Goal: Transaction & Acquisition: Purchase product/service

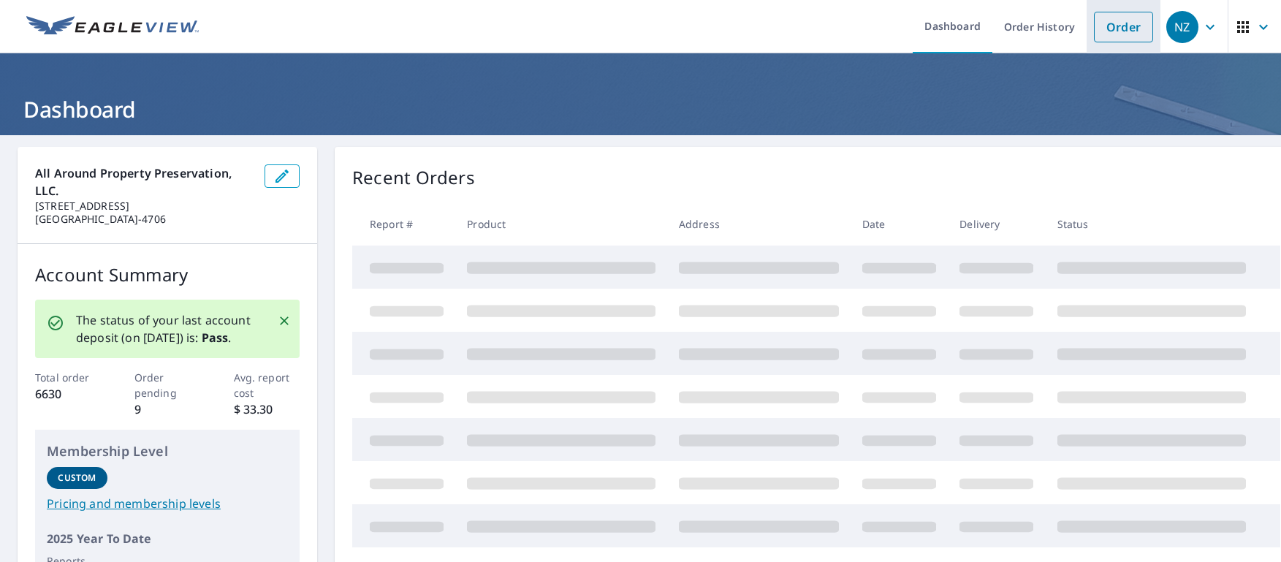
click at [1109, 25] on link "Order" at bounding box center [1123, 27] width 59 height 31
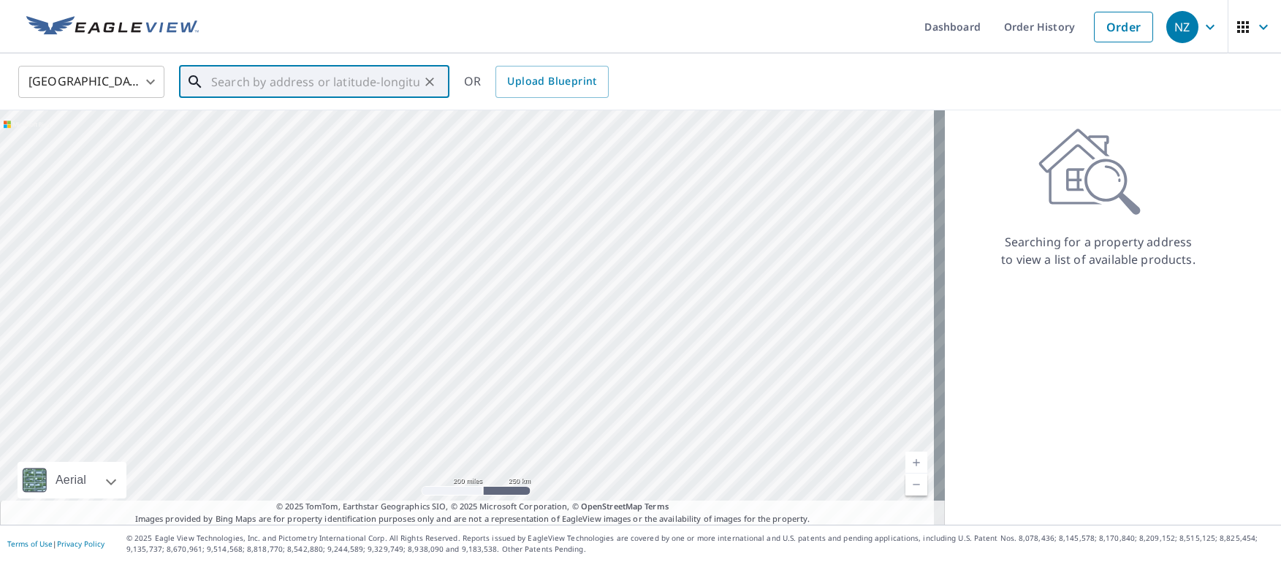
click at [227, 77] on input "text" at bounding box center [315, 81] width 208 height 41
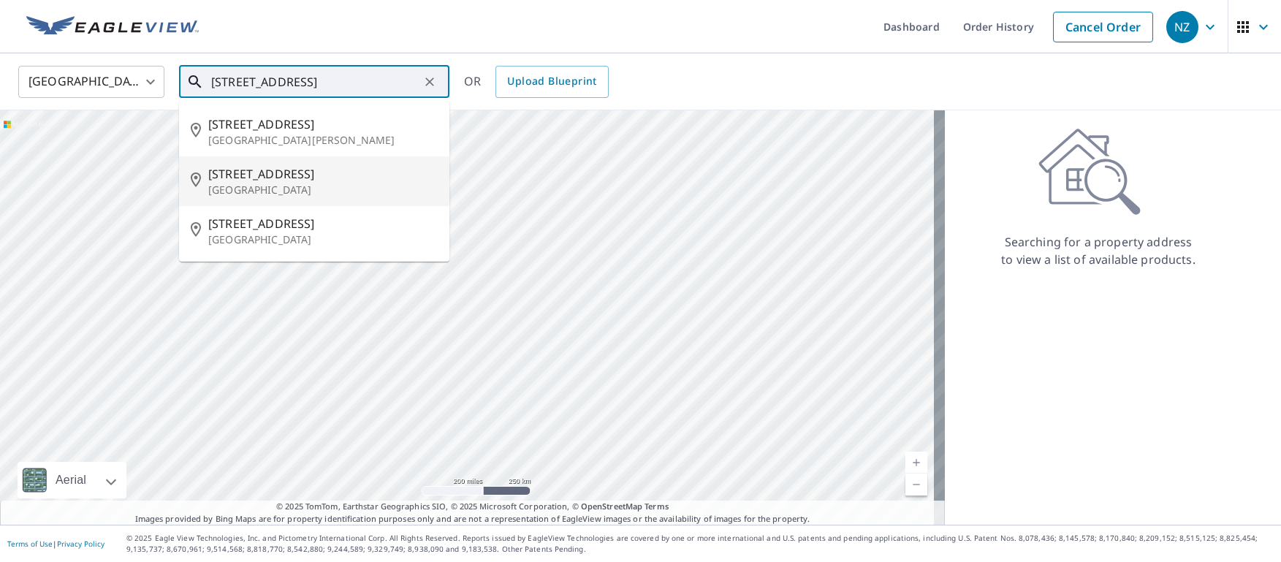
click at [270, 183] on p "[GEOGRAPHIC_DATA]" at bounding box center [323, 190] width 230 height 15
type input "[STREET_ADDRESS]"
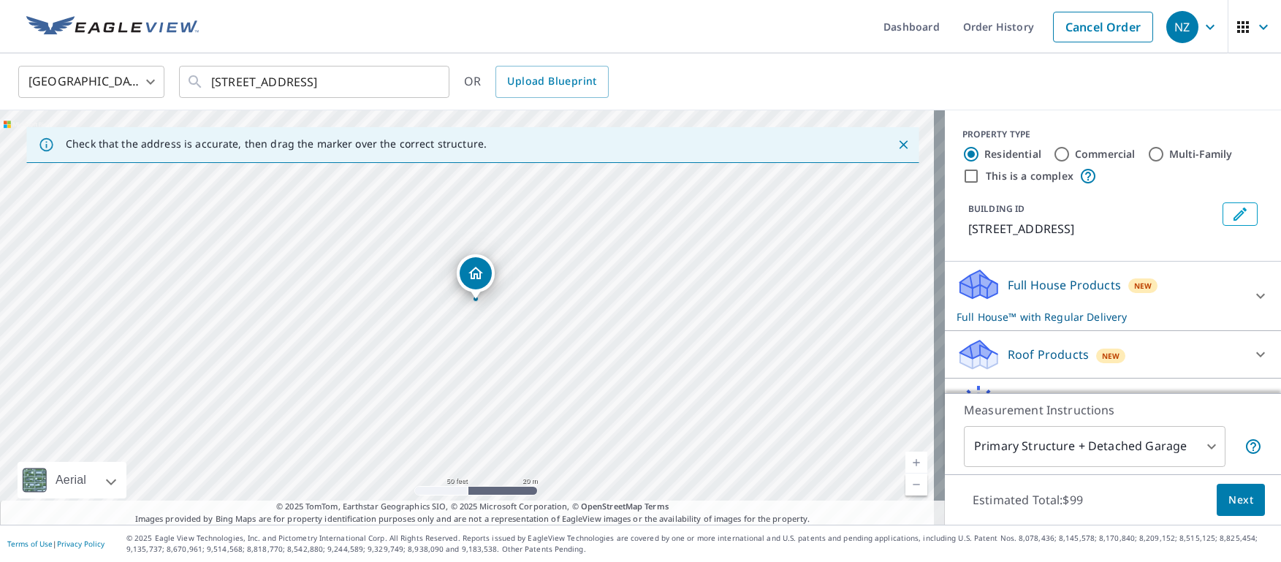
click at [1042, 363] on p "Roof Products" at bounding box center [1048, 355] width 81 height 18
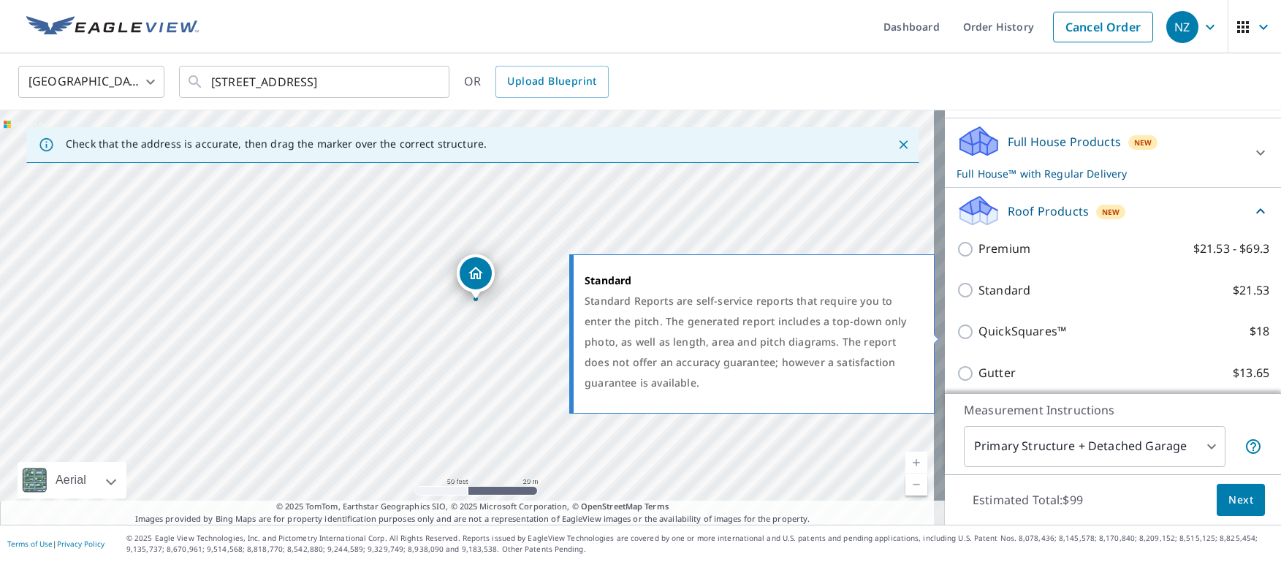
scroll to position [146, 0]
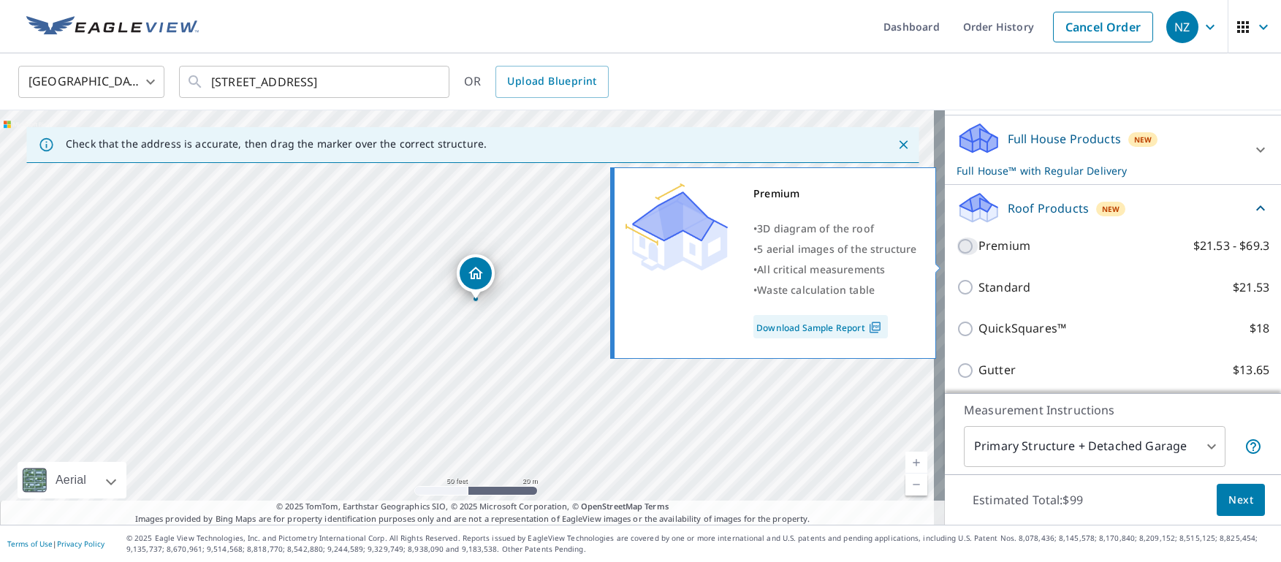
drag, startPoint x: 955, startPoint y: 267, endPoint x: 963, endPoint y: 266, distance: 8.8
click at [957, 255] on input "Premium $21.53 - $69.3" at bounding box center [968, 247] width 22 height 18
checkbox input "true"
checkbox input "false"
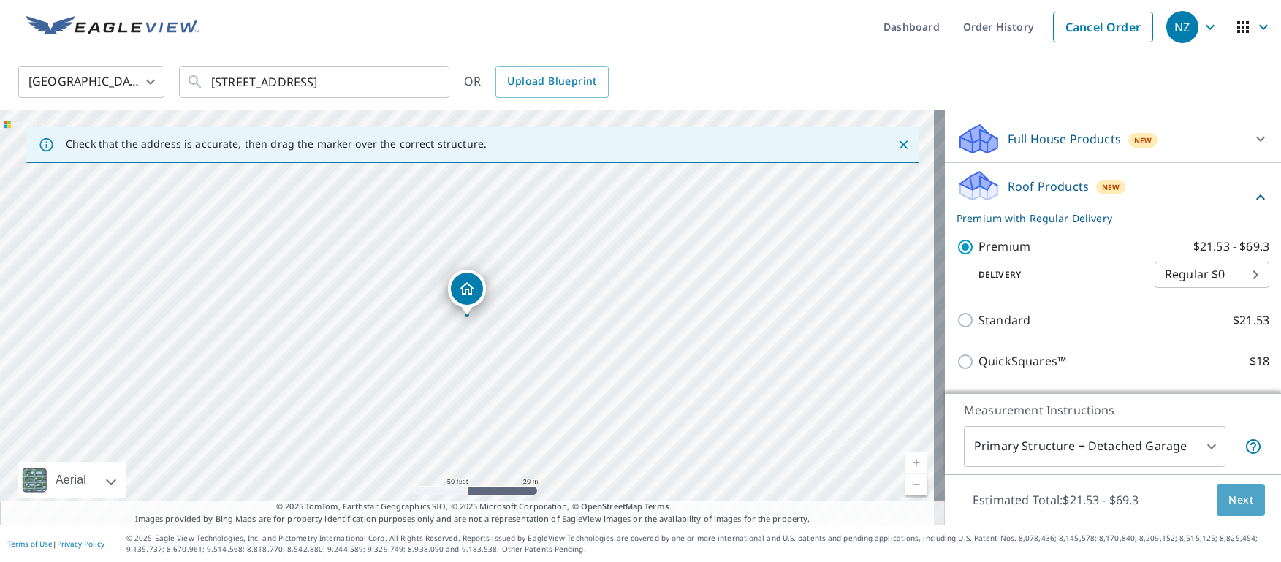
click at [1231, 498] on span "Next" at bounding box center [1241, 500] width 25 height 18
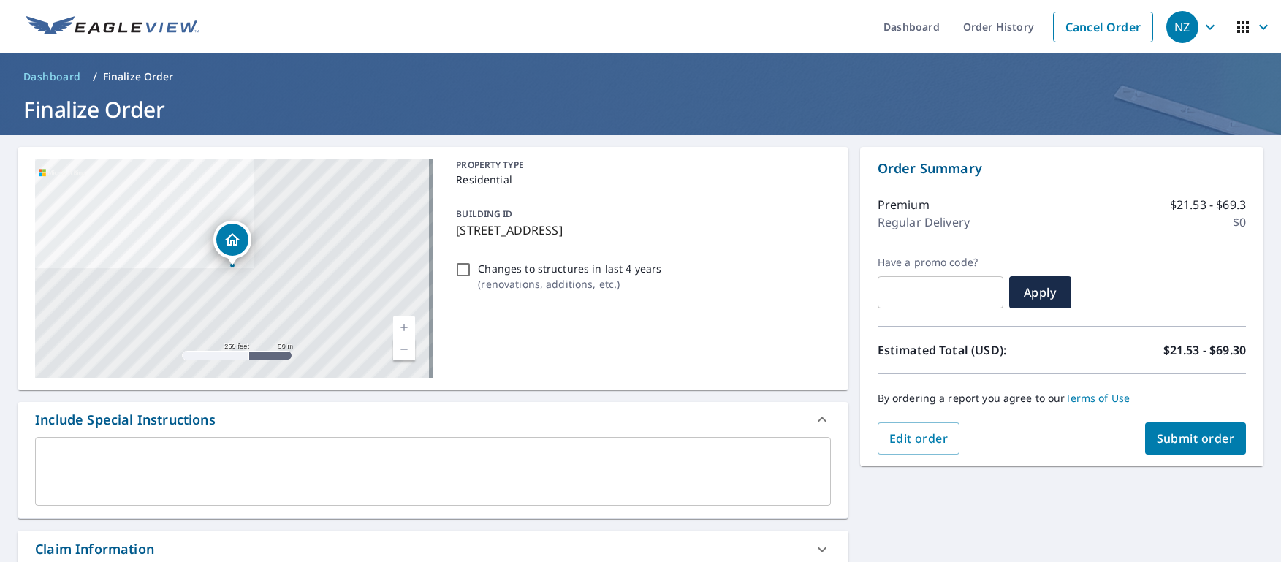
click at [1206, 444] on span "Submit order" at bounding box center [1196, 439] width 78 height 16
checkbox input "true"
